Goal: Task Accomplishment & Management: Use online tool/utility

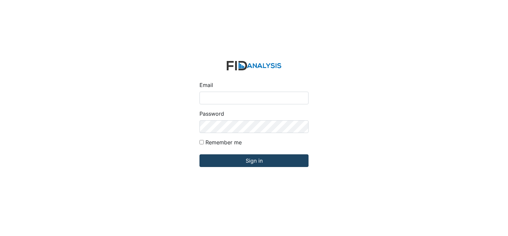
type input "[EMAIL_ADDRESS][DOMAIN_NAME]"
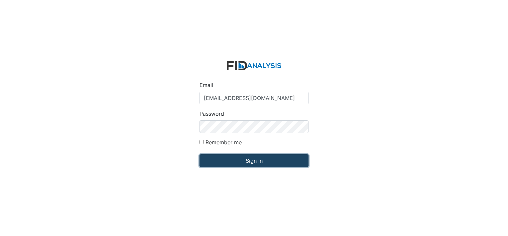
click at [256, 163] on input "Sign in" at bounding box center [254, 160] width 109 height 13
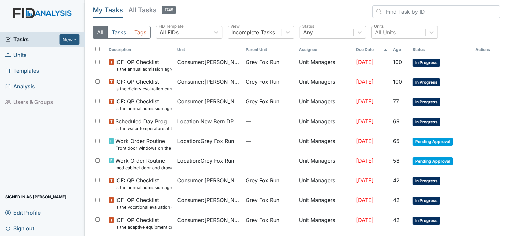
click at [17, 53] on span "Units" at bounding box center [15, 55] width 21 height 10
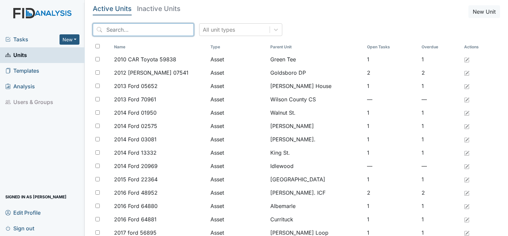
click at [129, 29] on input "search" at bounding box center [143, 29] width 101 height 13
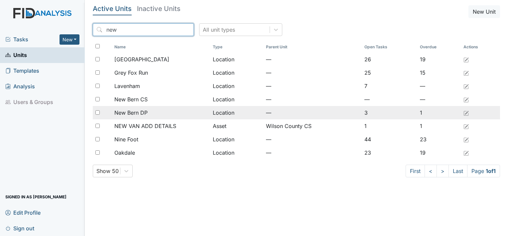
type input "new"
click at [149, 109] on div "New Bern DP" at bounding box center [160, 112] width 93 height 8
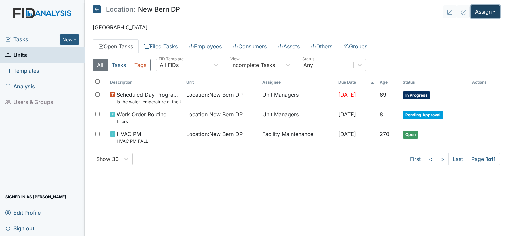
click at [493, 8] on button "Assign" at bounding box center [485, 11] width 29 height 13
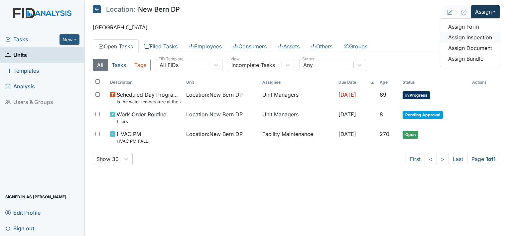
click at [488, 35] on link "Assign Inspection" at bounding box center [471, 37] width 60 height 11
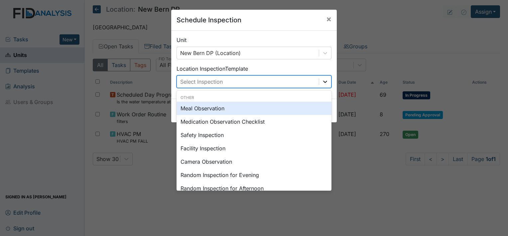
click at [323, 83] on icon at bounding box center [325, 81] width 7 height 7
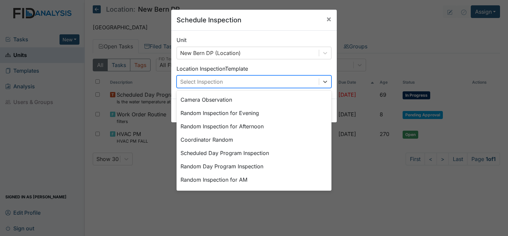
scroll to position [75, 0]
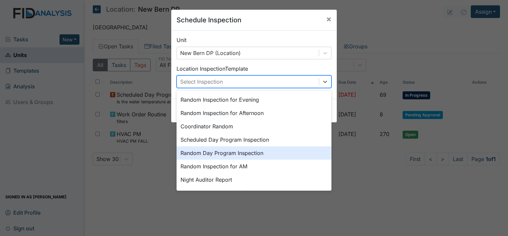
click at [258, 153] on div "Random Day Program Inspection" at bounding box center [254, 152] width 155 height 13
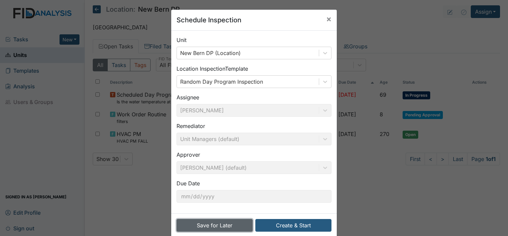
click at [218, 225] on button "Save for Later" at bounding box center [215, 225] width 76 height 13
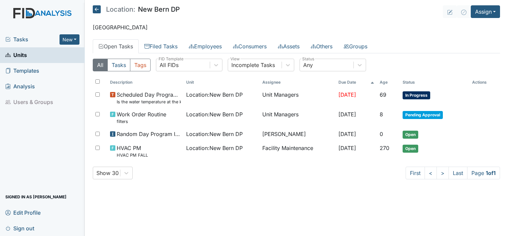
click at [30, 229] on span "Sign out" at bounding box center [19, 228] width 29 height 10
